Goal: Transaction & Acquisition: Purchase product/service

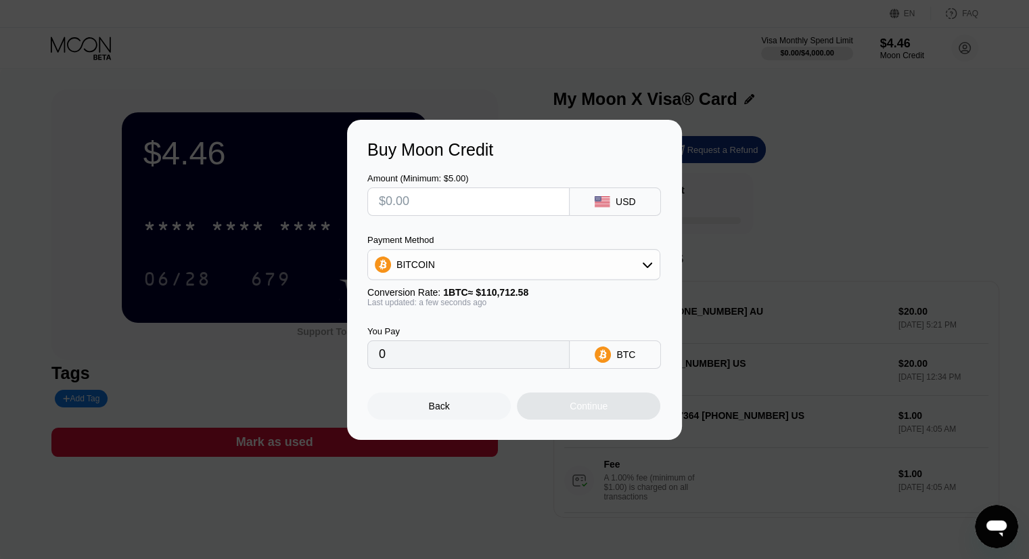
click at [468, 200] on input "text" at bounding box center [468, 201] width 179 height 27
type input "$30"
type input "0.00027098"
type input "$30"
click at [495, 252] on div "BITCOIN" at bounding box center [513, 264] width 291 height 27
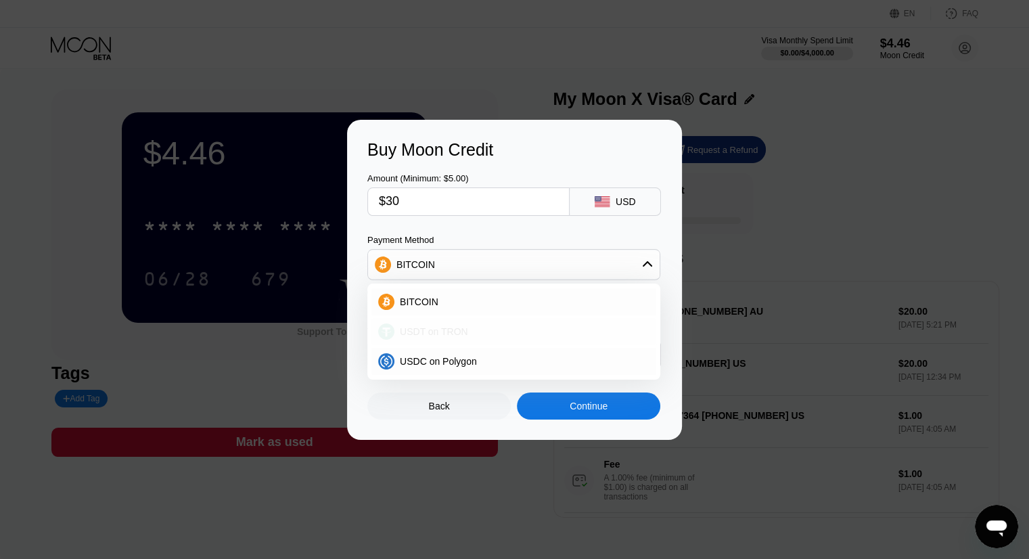
click at [490, 333] on div "USDT on TRON" at bounding box center [521, 331] width 255 height 11
type input "30.30"
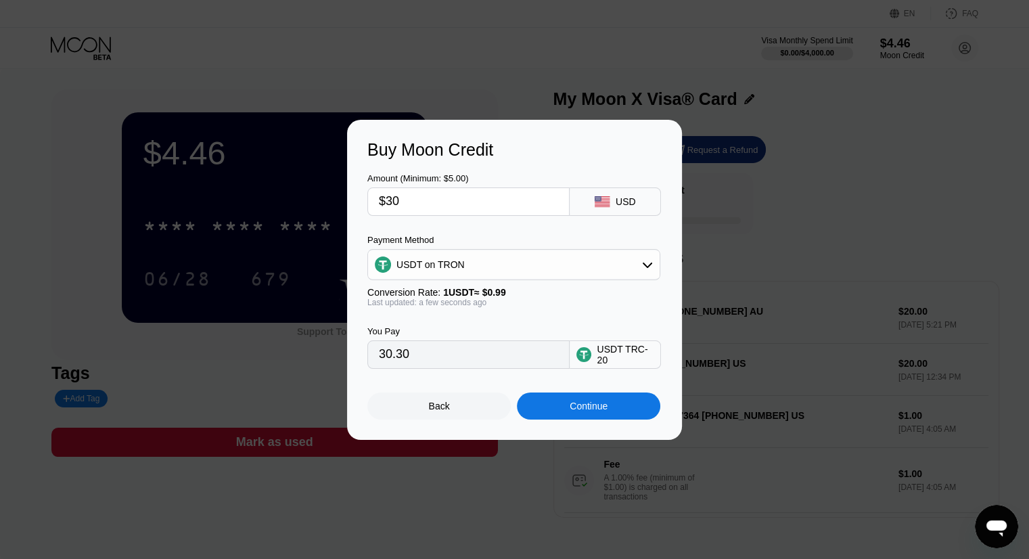
click at [519, 367] on input "30.30" at bounding box center [468, 354] width 179 height 27
click at [571, 411] on div "Continue" at bounding box center [588, 405] width 38 height 11
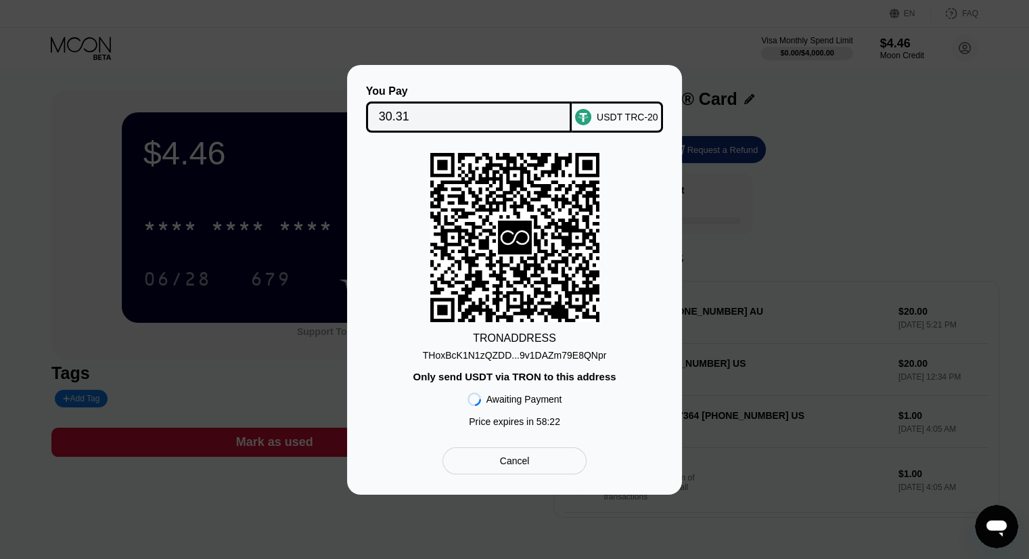
click at [564, 360] on div "THoxBcK1N1zQZDD...9v1DAZm79E8QNpr" at bounding box center [515, 355] width 184 height 11
